Goal: Transaction & Acquisition: Purchase product/service

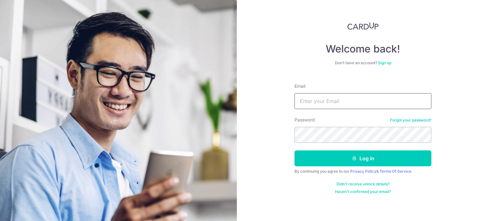
click at [308, 99] on input "Email" at bounding box center [363, 101] width 137 height 16
type input "[PERSON_NAME][EMAIL_ADDRESS][DOMAIN_NAME]"
click at [295, 151] on button "Log in" at bounding box center [363, 159] width 137 height 16
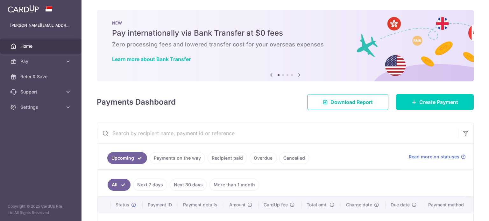
scroll to position [70, 0]
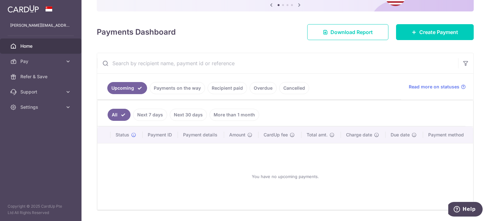
click at [221, 90] on link "Recipient paid" at bounding box center [228, 88] width 40 height 12
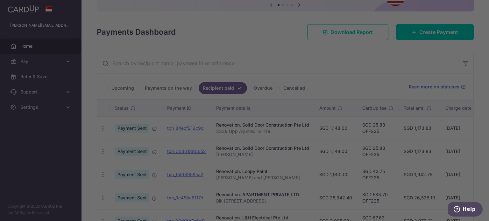
click at [358, 71] on div at bounding box center [247, 112] width 494 height 224
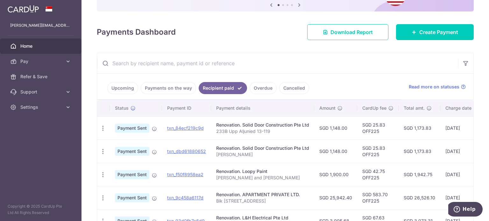
click at [256, 88] on link "Overdue" at bounding box center [263, 88] width 27 height 12
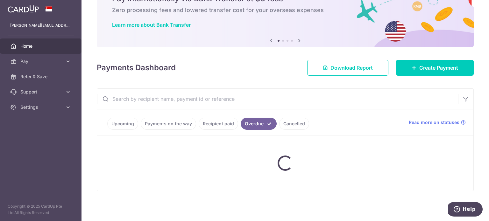
scroll to position [62, 0]
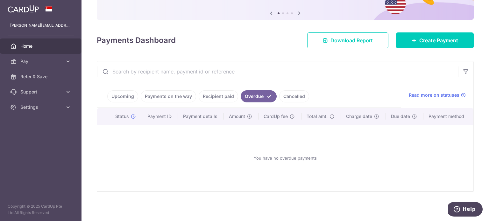
click at [227, 92] on link "Recipient paid" at bounding box center [219, 96] width 40 height 12
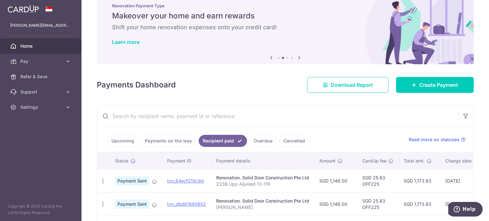
scroll to position [0, 0]
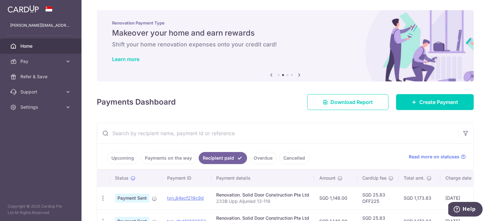
click at [115, 158] on link "Upcoming" at bounding box center [122, 158] width 31 height 12
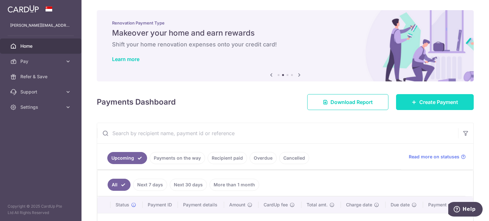
click at [419, 110] on link "Create Payment" at bounding box center [435, 102] width 78 height 16
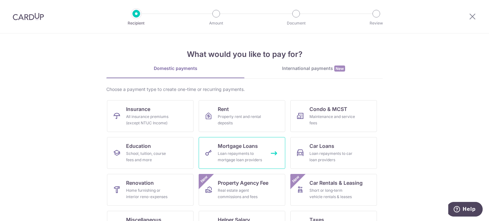
scroll to position [32, 0]
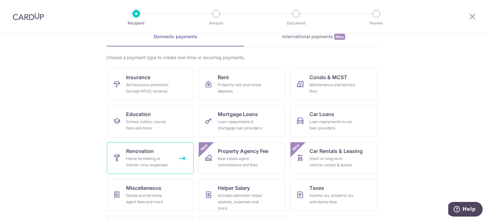
click at [161, 154] on link "Renovation Home furnishing or interior reno-expenses" at bounding box center [150, 158] width 87 height 32
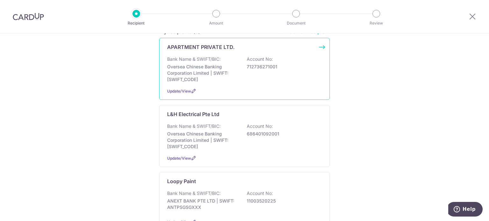
scroll to position [32, 0]
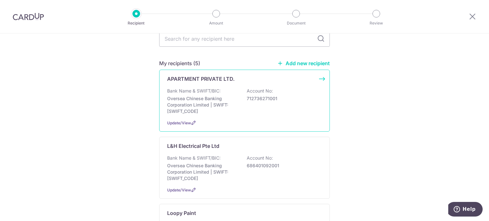
click at [228, 102] on p "Oversea Chinese Banking Corporation Limited | SWIFT: OCBCSGSGXXX" at bounding box center [202, 105] width 71 height 19
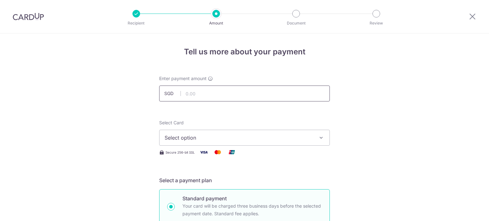
click at [230, 97] on input "text" at bounding box center [244, 94] width 171 height 16
type input "27,036.62"
click at [225, 140] on span "Select option" at bounding box center [239, 138] width 148 height 8
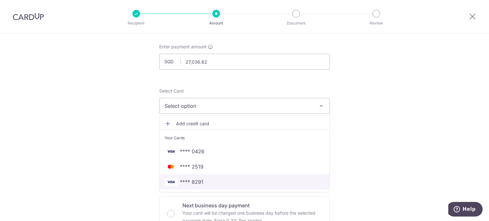
scroll to position [64, 0]
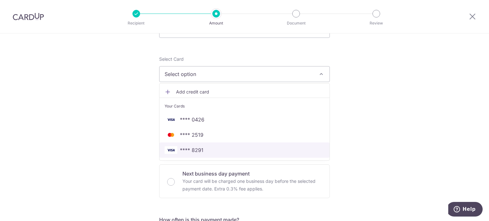
click at [218, 148] on span "**** 8291" at bounding box center [245, 151] width 160 height 8
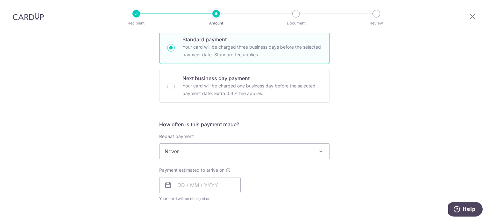
scroll to position [191, 0]
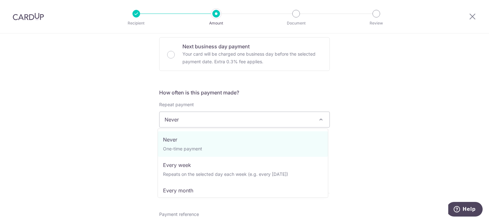
click at [225, 121] on span "Never" at bounding box center [245, 119] width 170 height 15
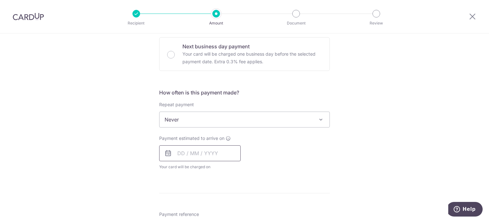
click at [208, 148] on input "text" at bounding box center [200, 154] width 82 height 16
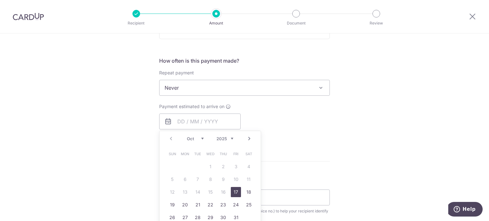
click at [235, 191] on link "17" at bounding box center [236, 192] width 10 height 10
type input "17/10/2025"
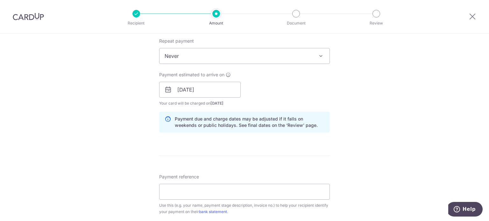
scroll to position [287, 0]
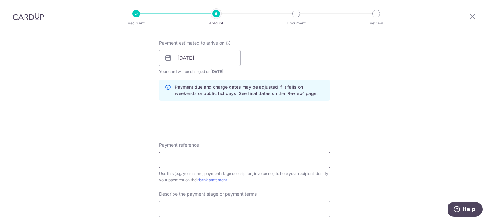
click at [196, 160] on input "Payment reference" at bounding box center [244, 160] width 171 height 16
type input "S"
type input "Third payment"
drag, startPoint x: 260, startPoint y: 163, endPoint x: 119, endPoint y: 154, distance: 140.8
click at [119, 154] on div "Tell us more about your payment Enter payment amount SGD 27,036.62 27036.62 Sel…" at bounding box center [244, 69] width 489 height 645
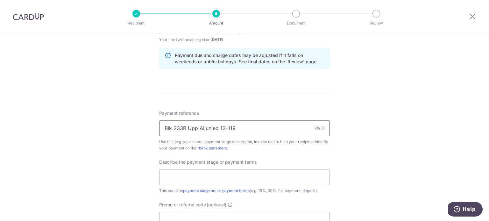
scroll to position [350, 0]
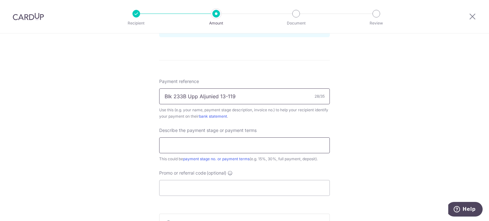
type input "Blk 233B Upp Aljunied 13-119"
click at [188, 146] on input "text" at bounding box center [244, 146] width 171 height 16
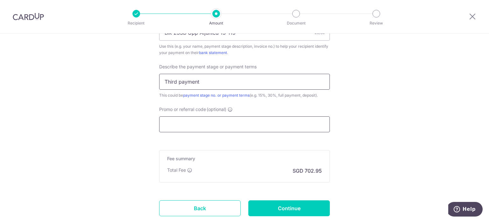
type input "Third payment"
click at [201, 130] on input "Promo or referral code (optional)" at bounding box center [244, 125] width 171 height 16
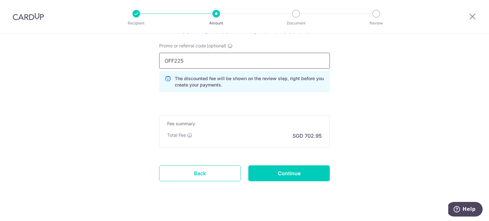
scroll to position [485, 0]
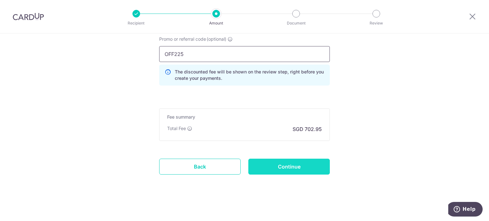
type input "OFF225"
click at [312, 161] on input "Continue" at bounding box center [290, 167] width 82 height 16
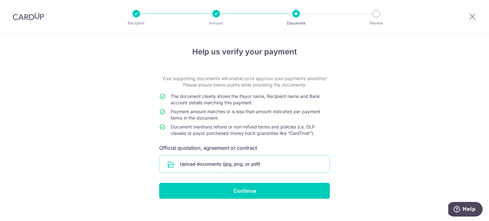
click at [280, 160] on input "file" at bounding box center [245, 164] width 170 height 17
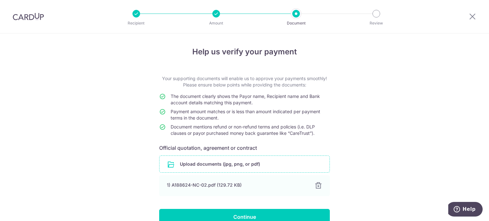
scroll to position [33, 0]
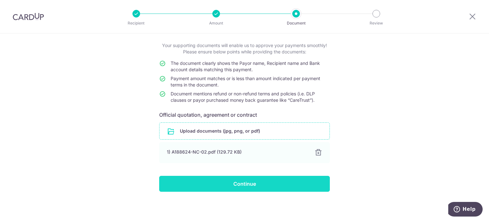
click at [205, 178] on input "Continue" at bounding box center [244, 184] width 171 height 16
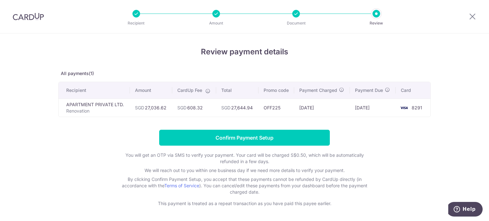
click at [275, 69] on div "Review payment details All payments(1) Recipient Amount CardUp Fee Total Promo …" at bounding box center [244, 126] width 373 height 161
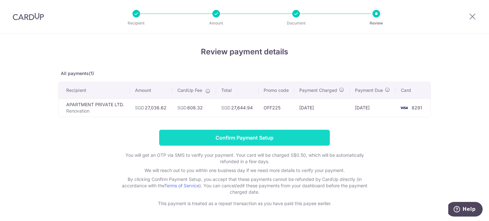
click at [256, 136] on input "Confirm Payment Setup" at bounding box center [244, 138] width 171 height 16
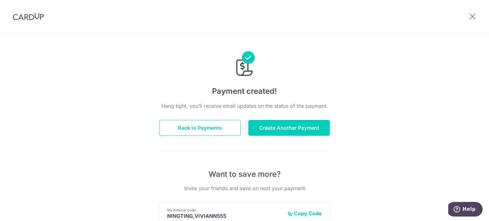
click at [453, 76] on div "Payment created! Hang tight, you’ll receive email updates on the status of the …" at bounding box center [244, 203] width 489 height 340
click at [473, 16] on icon at bounding box center [473, 16] width 8 height 8
